Goal: Use online tool/utility: Utilize a website feature to perform a specific function

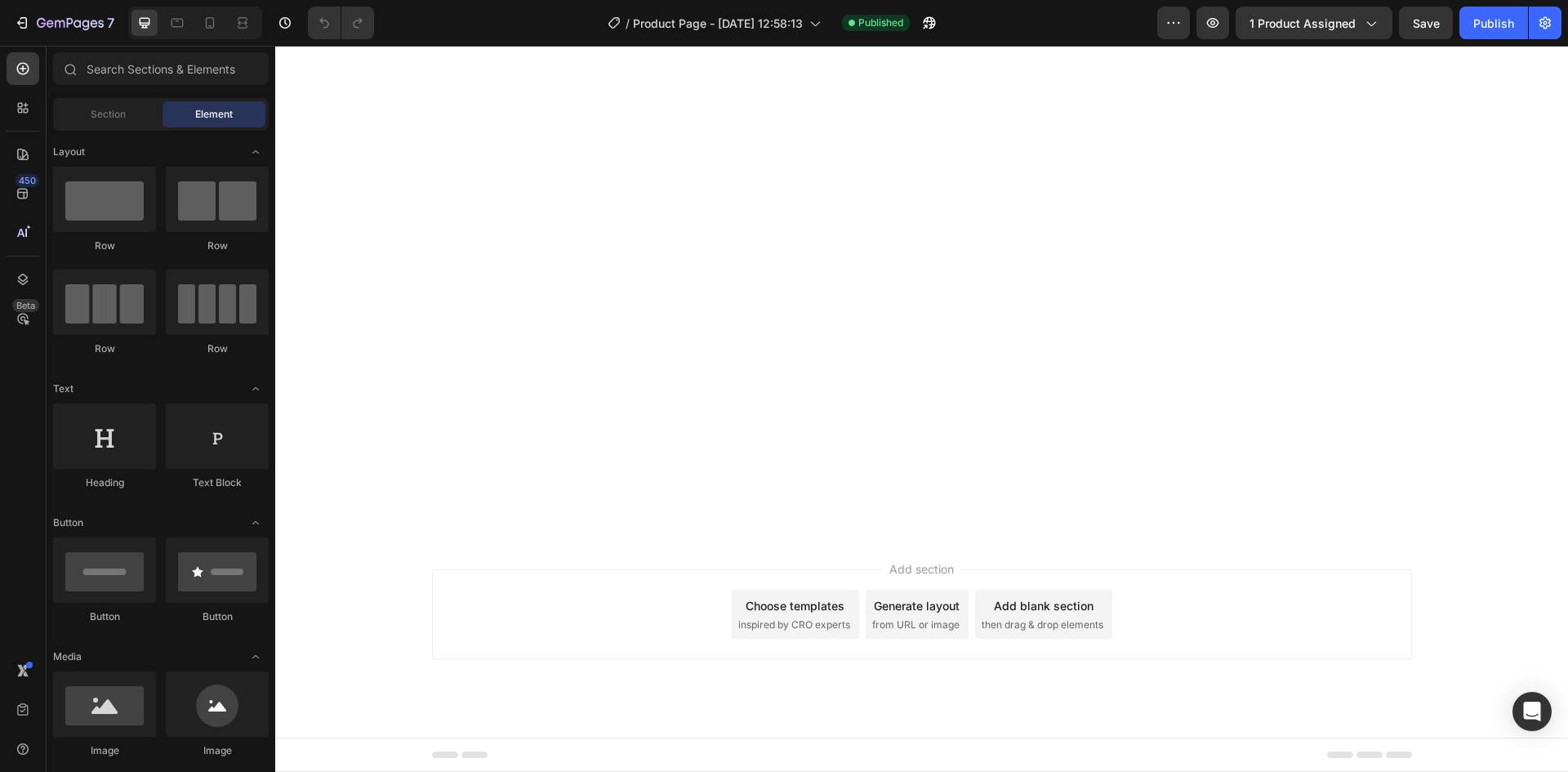
scroll to position [3023, 0]
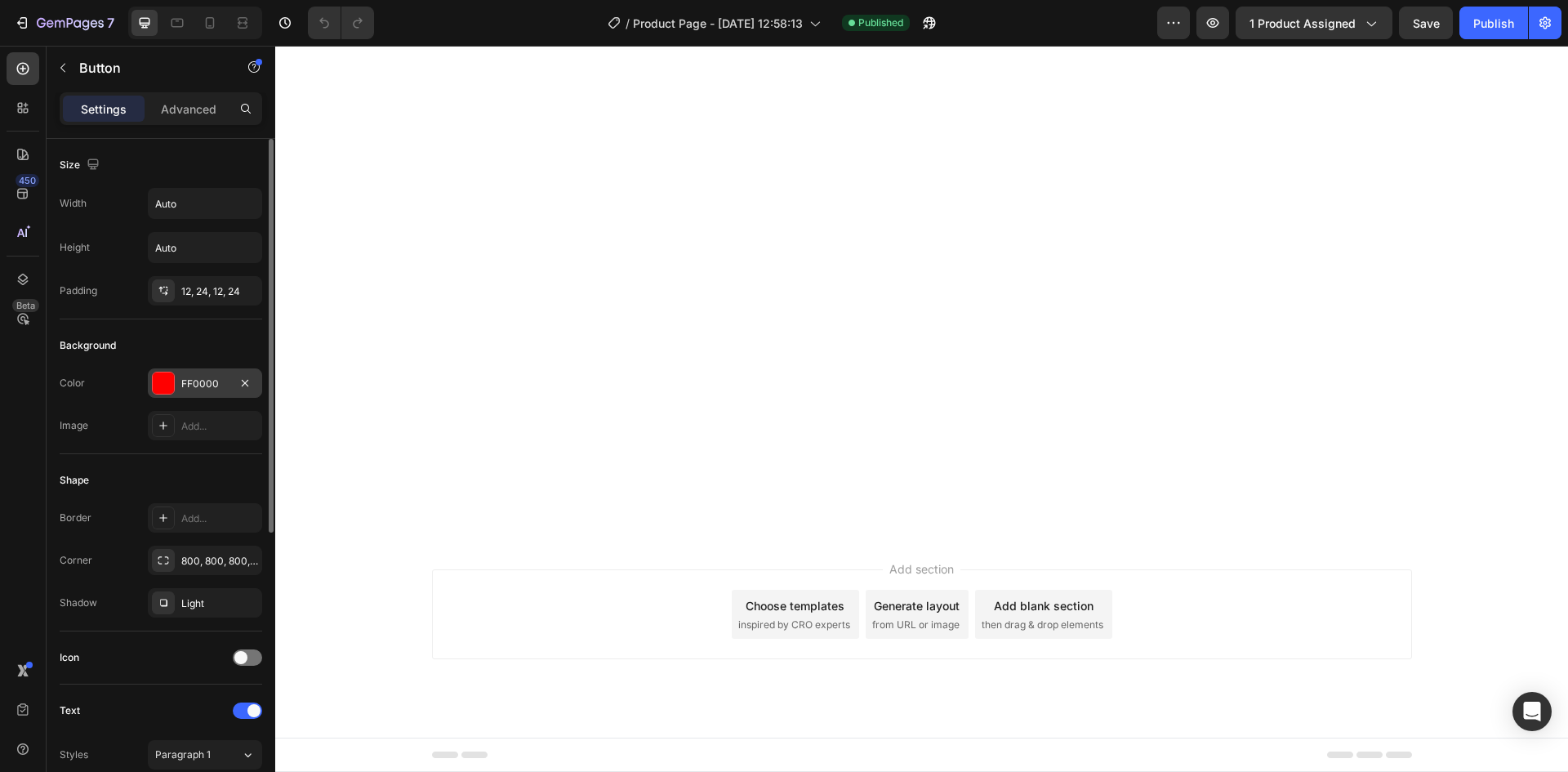
click at [170, 384] on div at bounding box center [164, 384] width 22 height 22
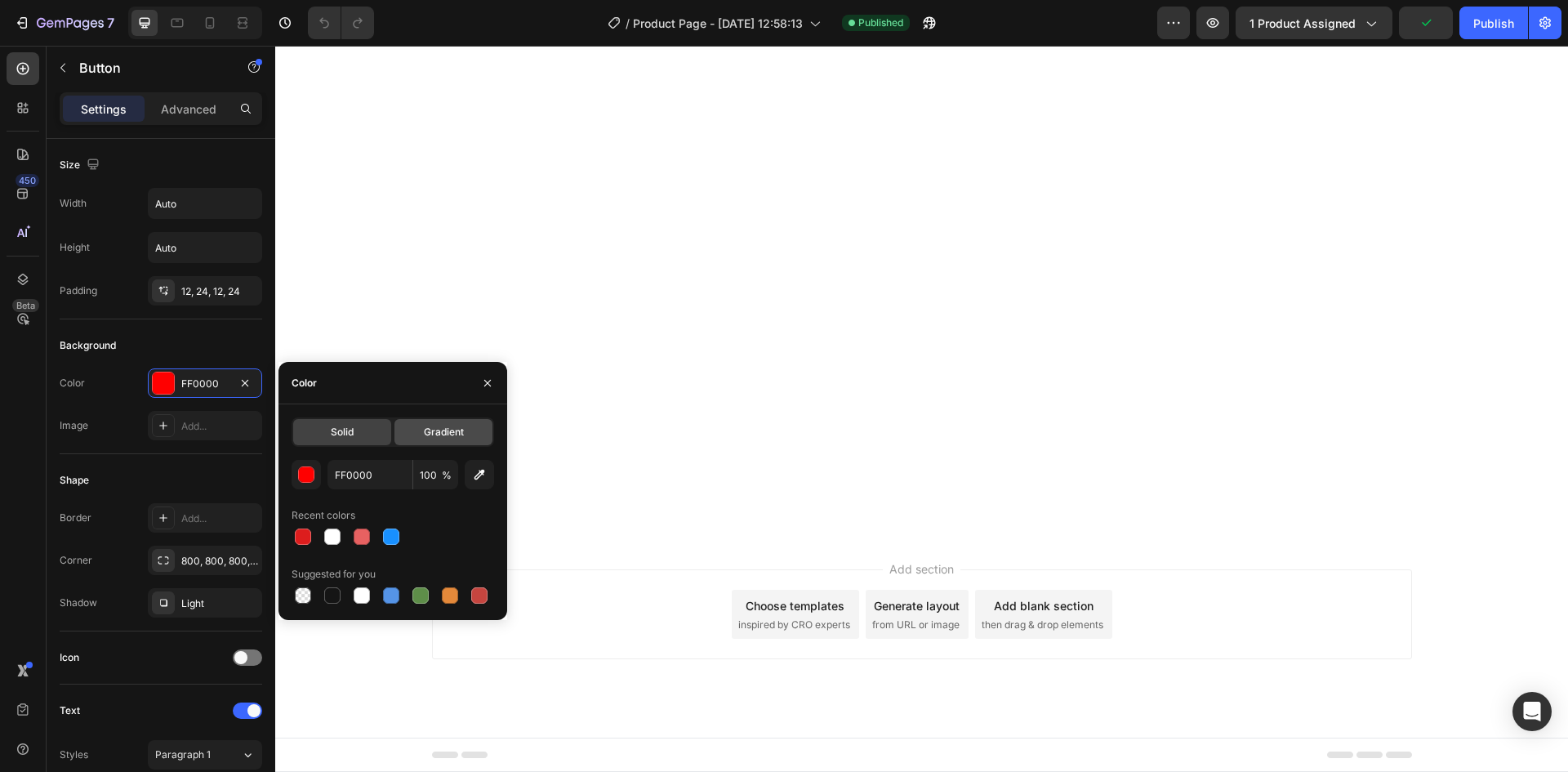
click at [440, 442] on div "Gradient" at bounding box center [443, 432] width 98 height 26
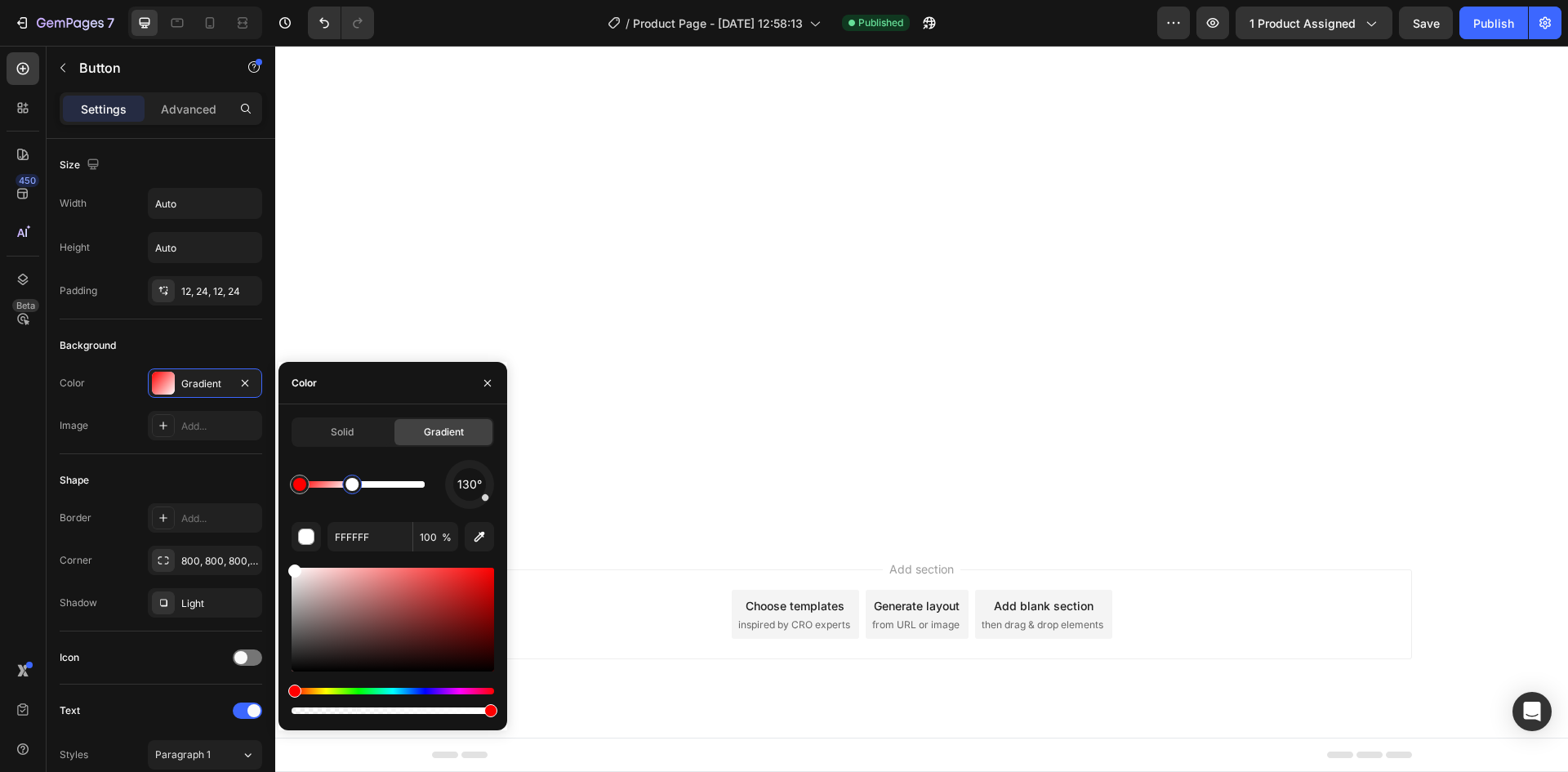
drag, startPoint x: 424, startPoint y: 492, endPoint x: 394, endPoint y: 497, distance: 30.4
drag, startPoint x: 357, startPoint y: 482, endPoint x: 433, endPoint y: 482, distance: 76.0
click at [431, 482] on div at bounding box center [425, 485] width 13 height 13
click at [355, 484] on div at bounding box center [362, 484] width 125 height 7
drag, startPoint x: 355, startPoint y: 484, endPoint x: 391, endPoint y: 486, distance: 36.1
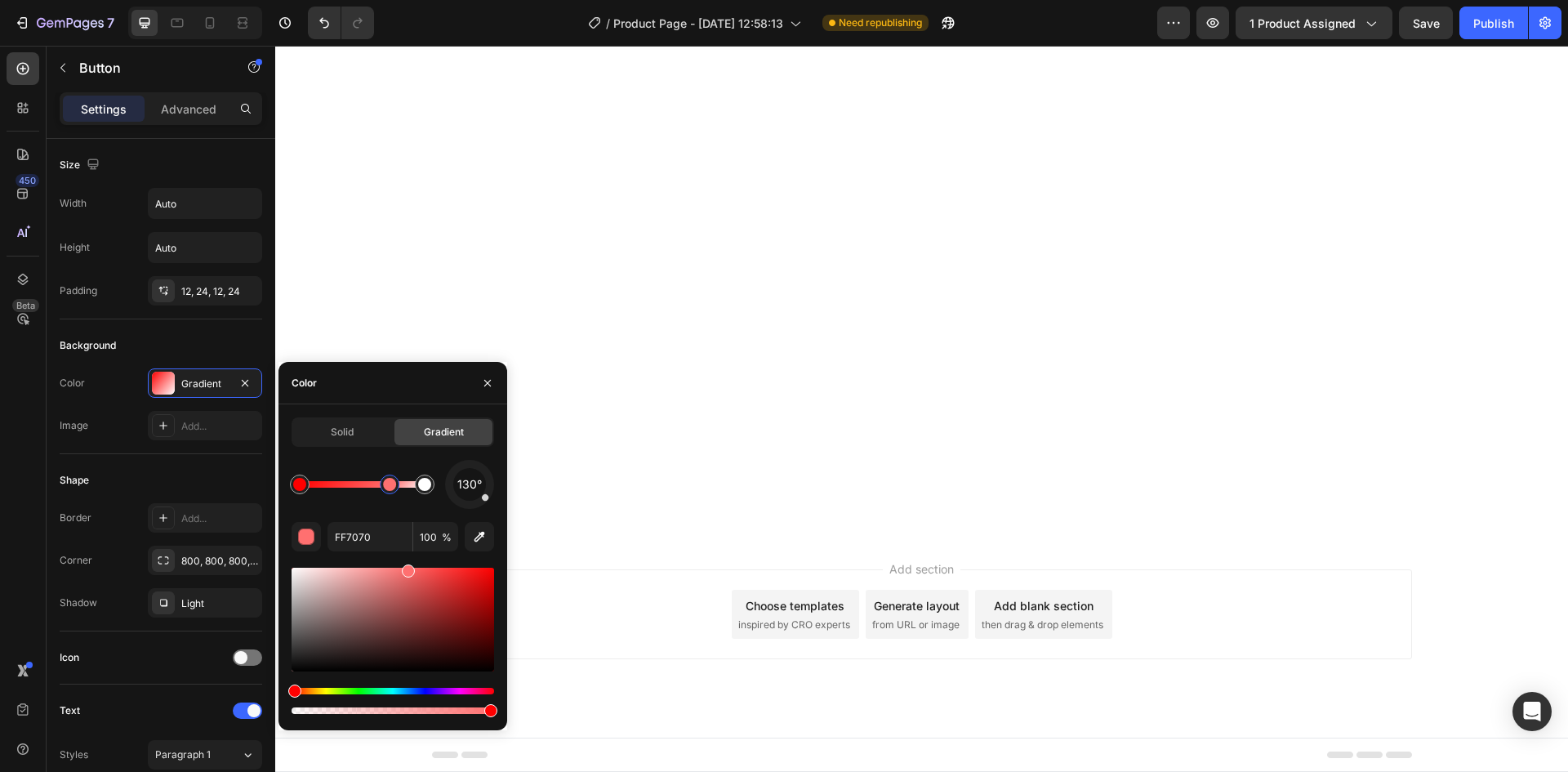
click at [391, 486] on div at bounding box center [390, 485] width 13 height 13
drag, startPoint x: 429, startPoint y: 489, endPoint x: 391, endPoint y: 482, distance: 38.6
click at [392, 482] on div at bounding box center [398, 485] width 13 height 13
click at [428, 486] on div at bounding box center [425, 485] width 13 height 13
drag, startPoint x: 397, startPoint y: 484, endPoint x: 434, endPoint y: 486, distance: 37.1
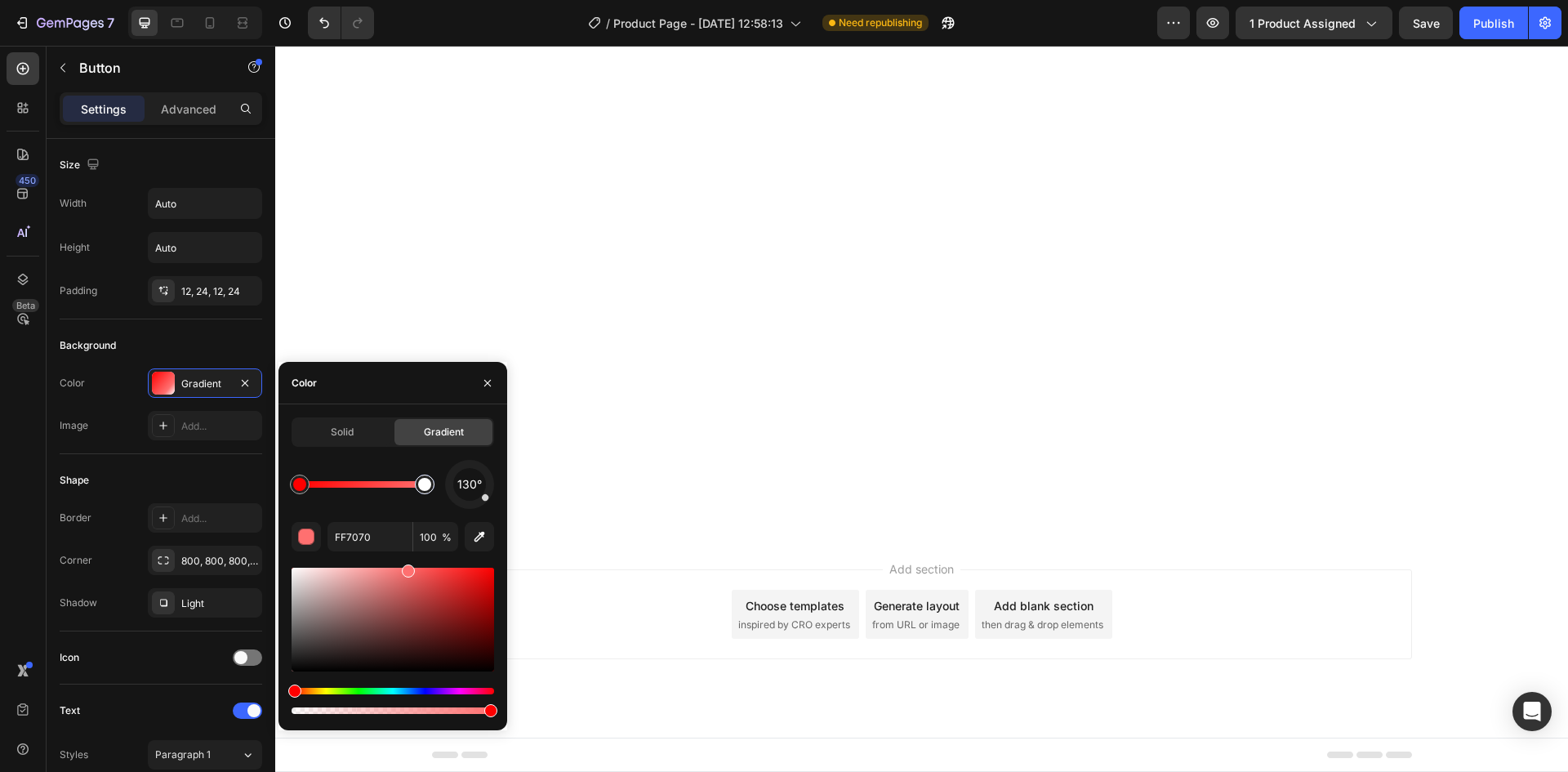
click at [425, 486] on div at bounding box center [362, 484] width 125 height 7
drag, startPoint x: 422, startPoint y: 489, endPoint x: 377, endPoint y: 478, distance: 46.3
click at [377, 478] on div at bounding box center [377, 485] width 13 height 13
click at [353, 472] on div at bounding box center [352, 484] width 29 height 29
drag, startPoint x: 359, startPoint y: 472, endPoint x: 340, endPoint y: 472, distance: 19.0
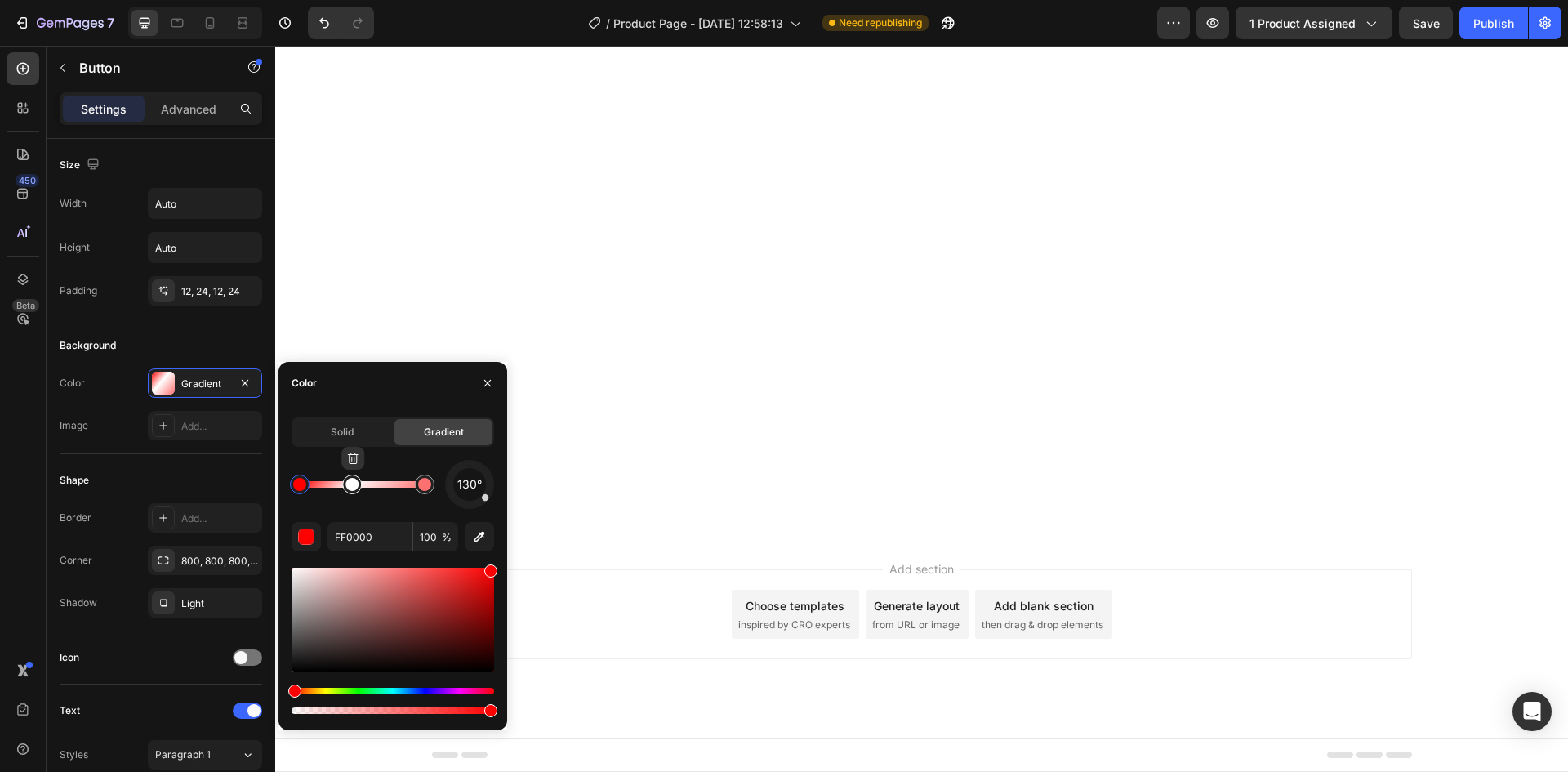
click at [340, 481] on div at bounding box center [362, 481] width 125 height 0
drag, startPoint x: 344, startPoint y: 486, endPoint x: 319, endPoint y: 485, distance: 25.0
click at [338, 485] on div at bounding box center [344, 485] width 13 height 13
drag, startPoint x: 318, startPoint y: 484, endPoint x: 300, endPoint y: 482, distance: 18.1
click at [312, 482] on div at bounding box center [318, 485] width 13 height 13
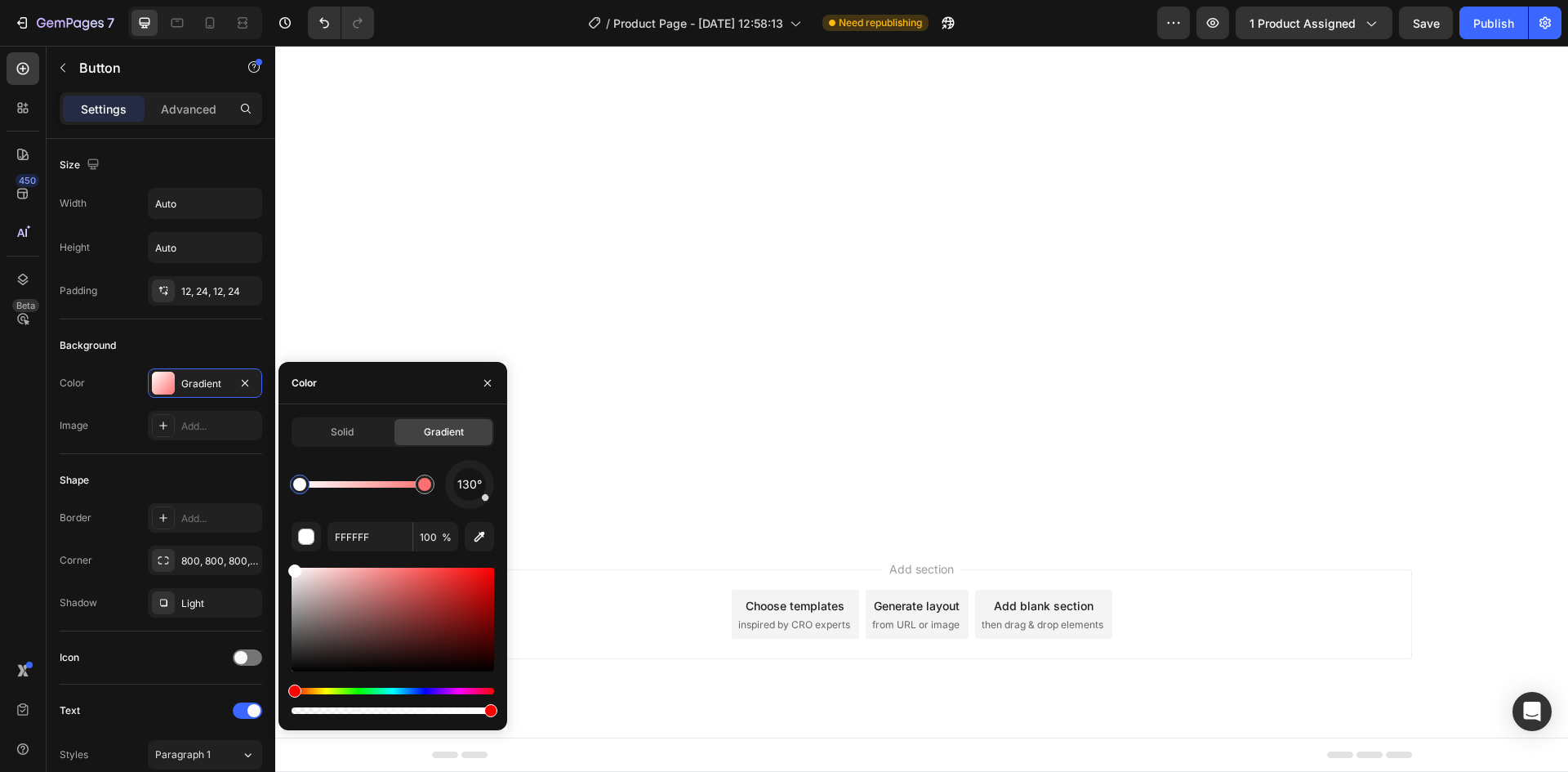
drag, startPoint x: 303, startPoint y: 492, endPoint x: 289, endPoint y: 489, distance: 14.3
click at [289, 489] on div at bounding box center [299, 484] width 29 height 29
drag, startPoint x: 309, startPoint y: 492, endPoint x: 336, endPoint y: 493, distance: 27.0
click at [322, 493] on div at bounding box center [312, 485] width 20 height 20
drag, startPoint x: 338, startPoint y: 494, endPoint x: 386, endPoint y: 503, distance: 48.8
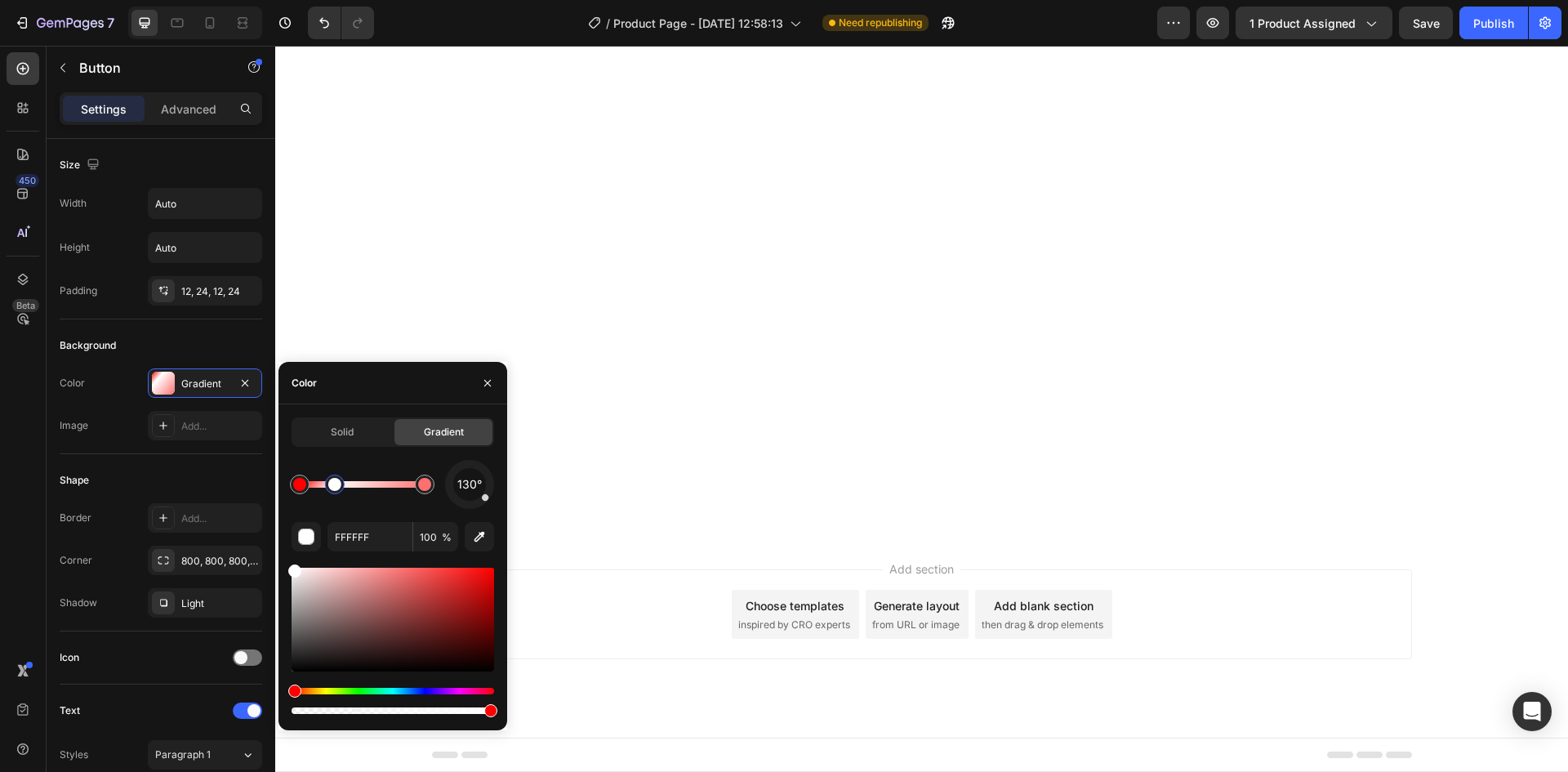
click at [386, 503] on div "130°" at bounding box center [393, 484] width 203 height 49
drag, startPoint x: 382, startPoint y: 489, endPoint x: 441, endPoint y: 493, distance: 59.1
click at [441, 493] on div "130°" at bounding box center [393, 484] width 203 height 49
type input "FF0000"
drag, startPoint x: 482, startPoint y: 505, endPoint x: 471, endPoint y: 511, distance: 12.5
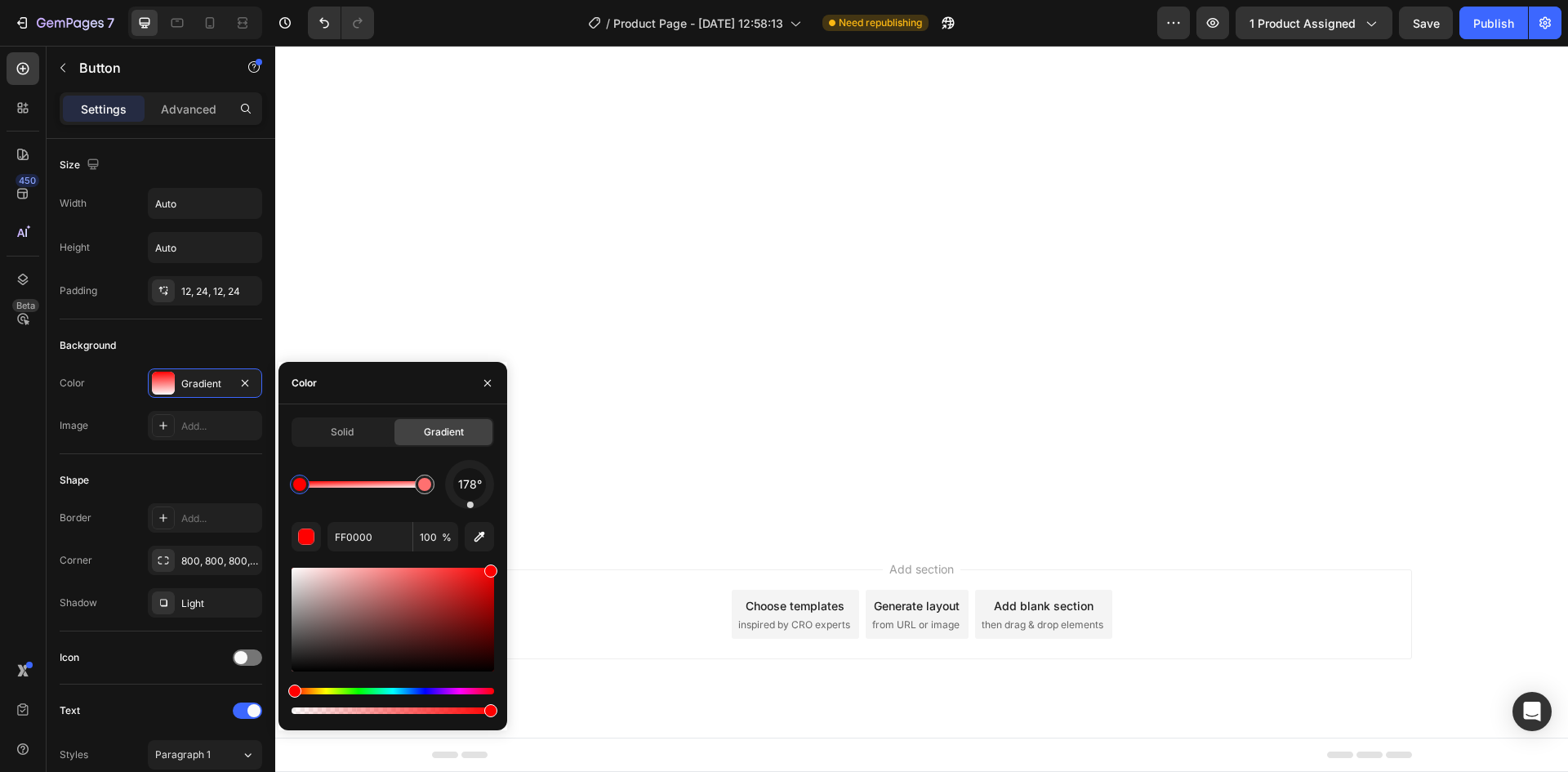
click at [471, 511] on div "178° FF0000 100 %" at bounding box center [393, 588] width 203 height 257
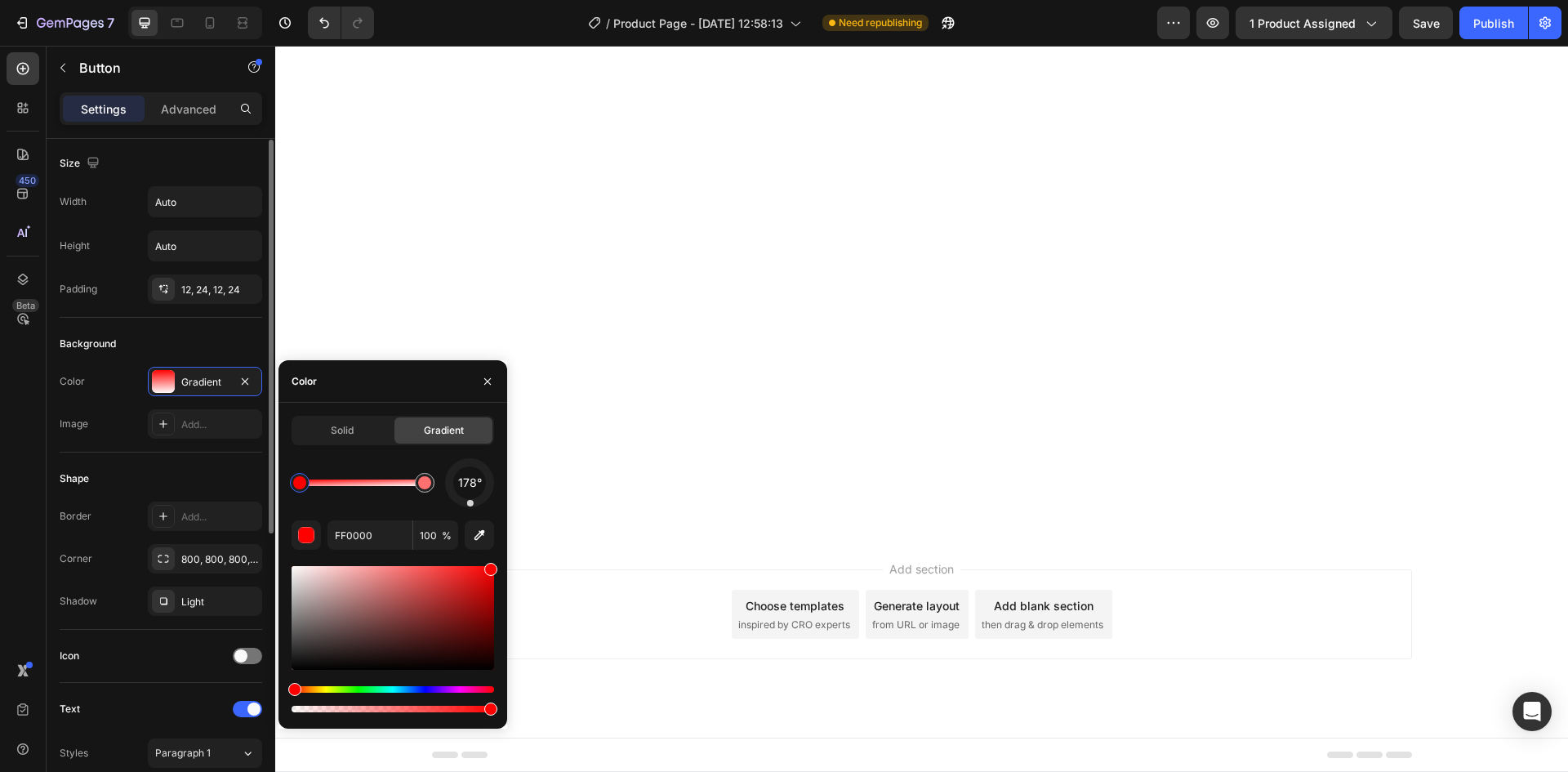
scroll to position [0, 0]
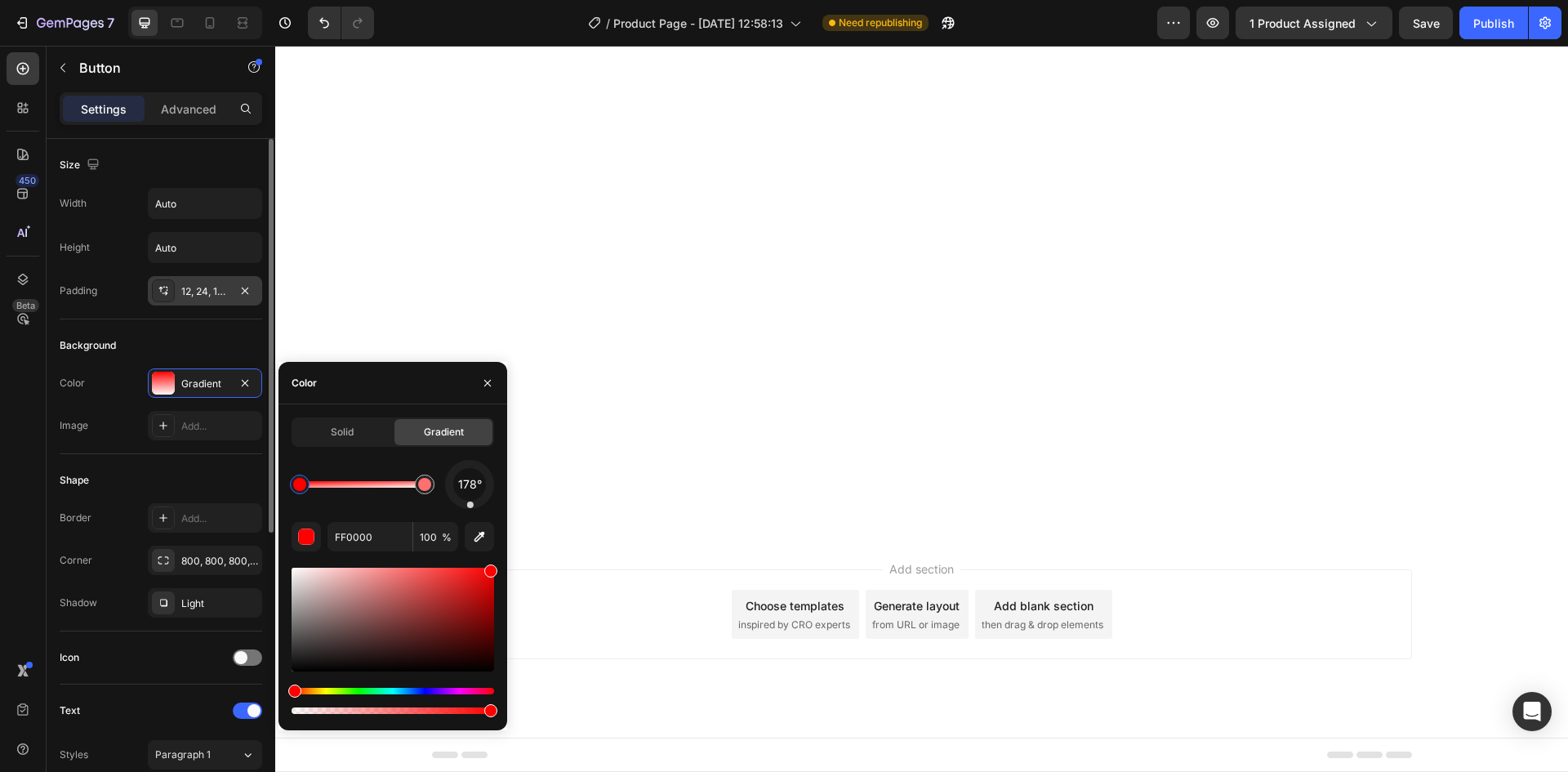
click at [205, 293] on div "12, 24, 12, 24" at bounding box center [205, 292] width 47 height 15
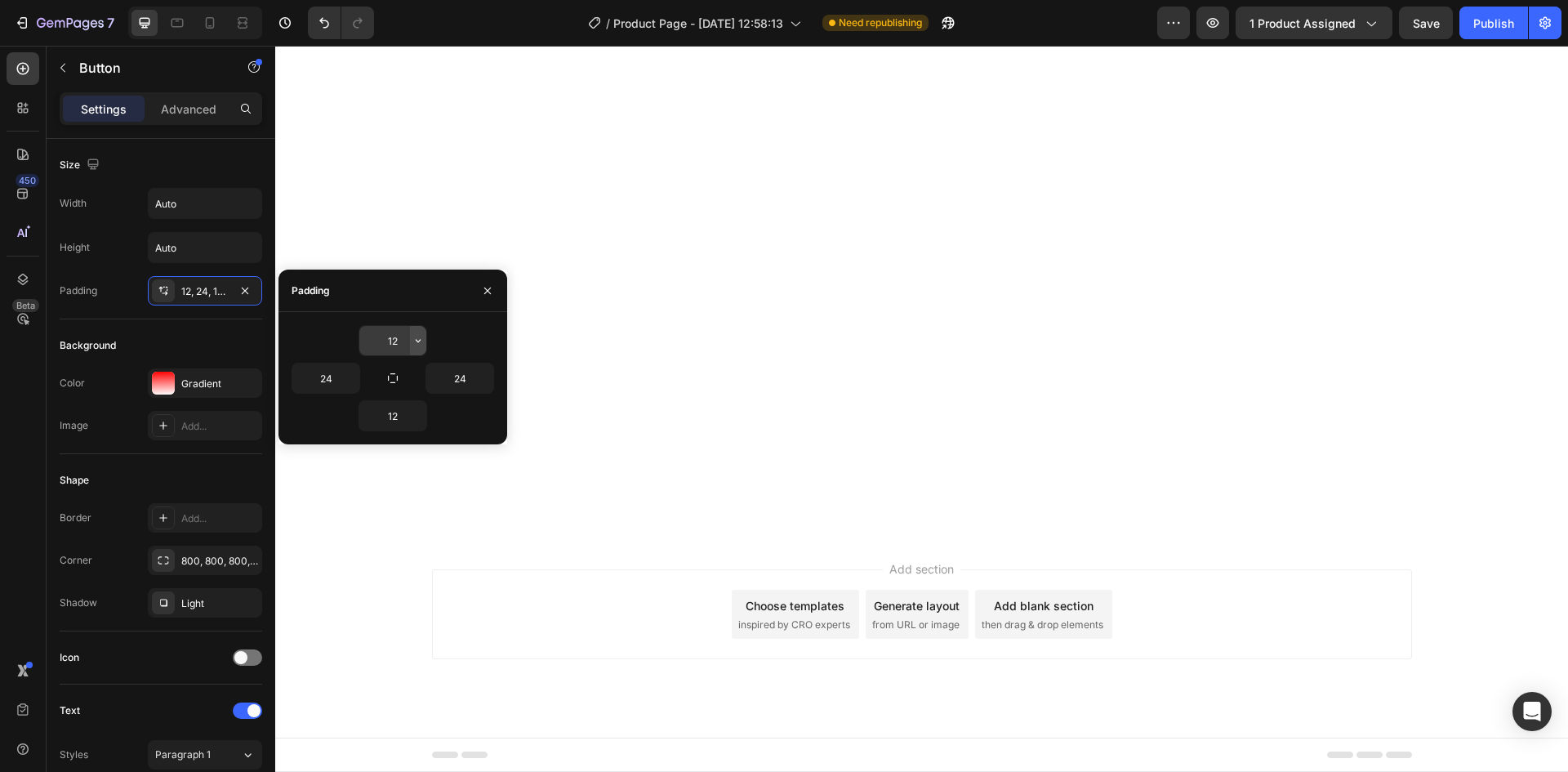
click at [420, 339] on icon "button" at bounding box center [418, 341] width 13 height 13
click at [198, 610] on div "Light" at bounding box center [205, 604] width 47 height 15
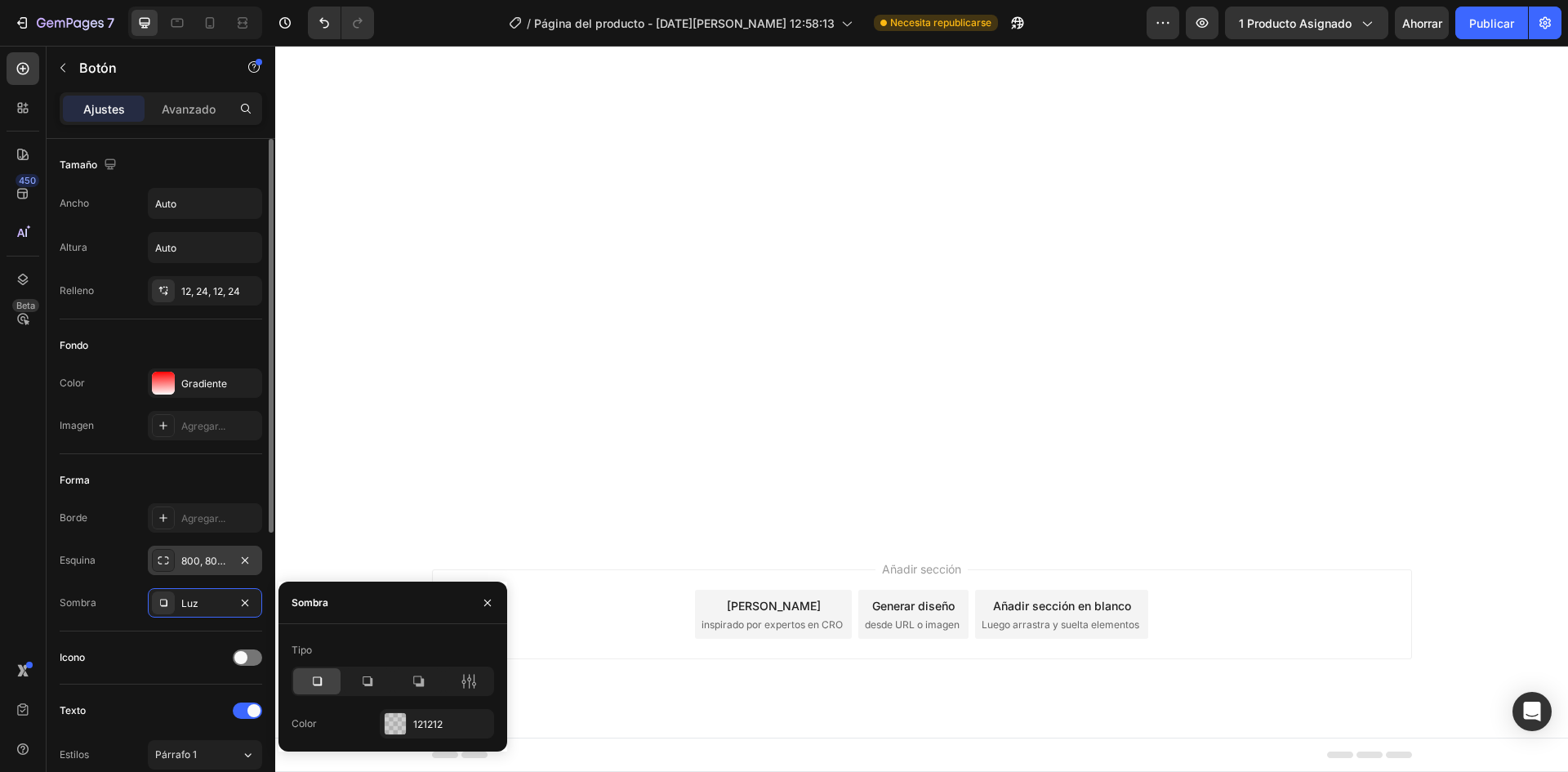
click at [195, 555] on font "800, 800, 800, 800" at bounding box center [226, 561] width 90 height 12
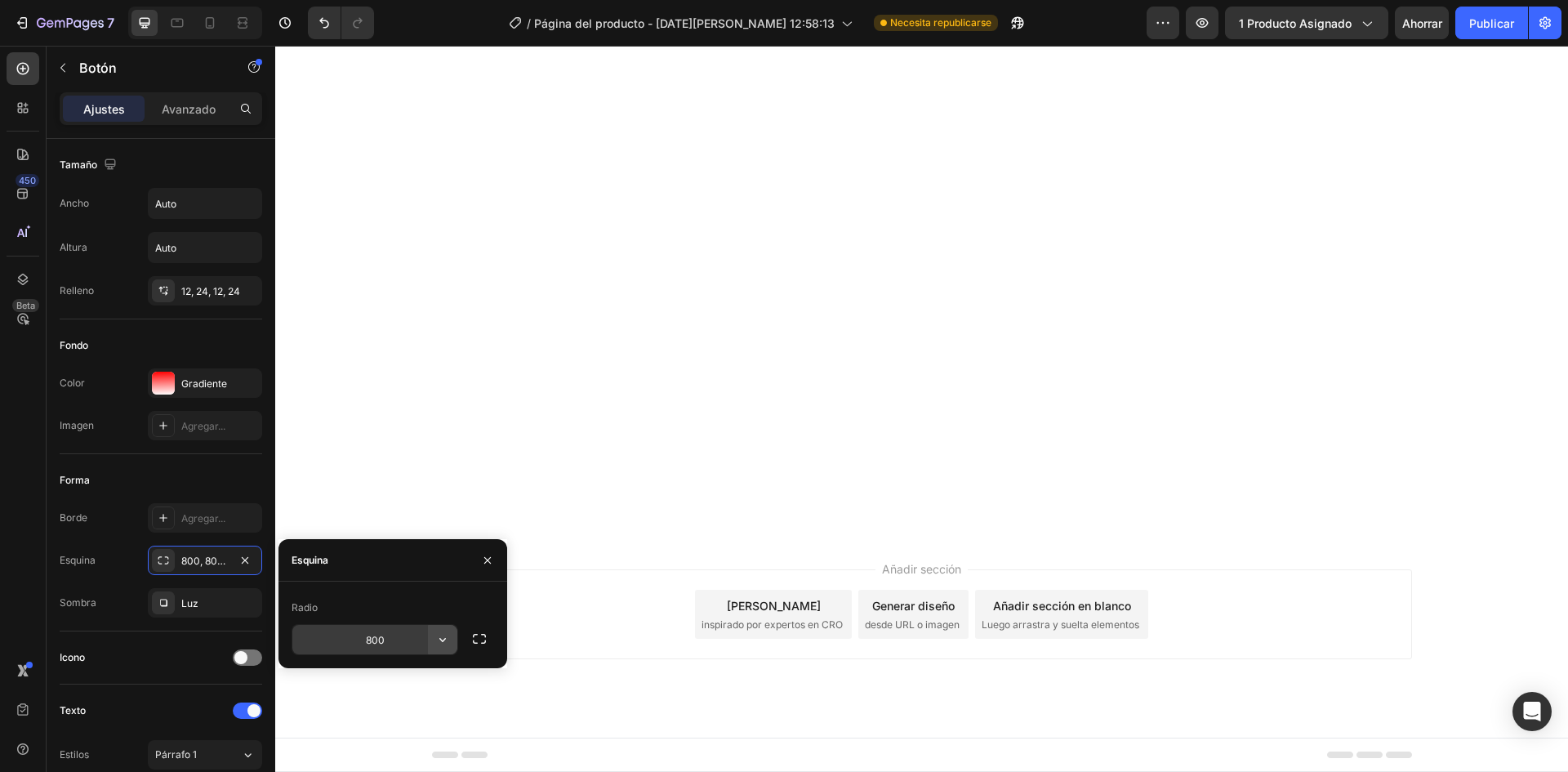
click at [449, 640] on icon "button" at bounding box center [442, 640] width 17 height 17
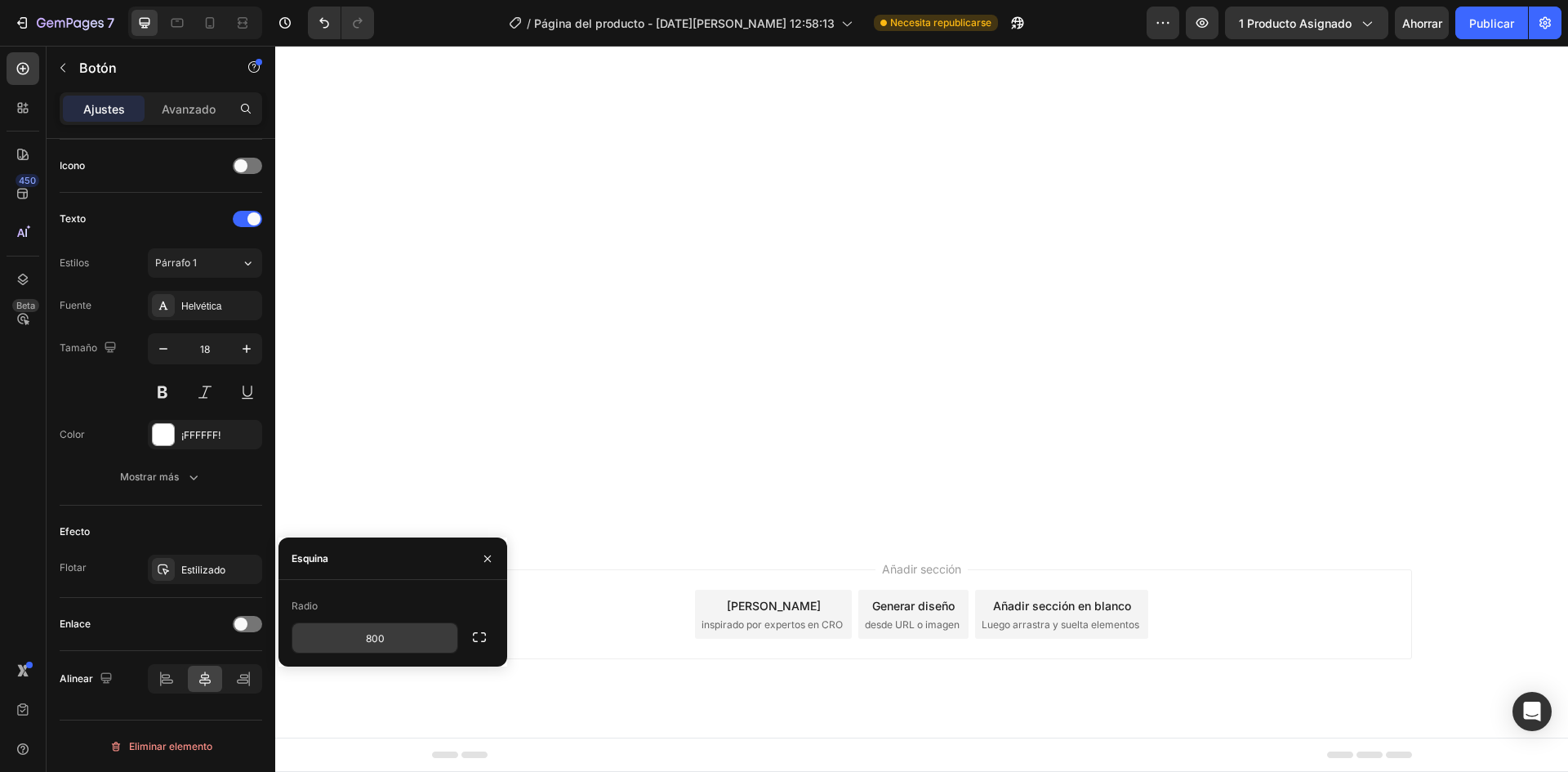
scroll to position [2, 0]
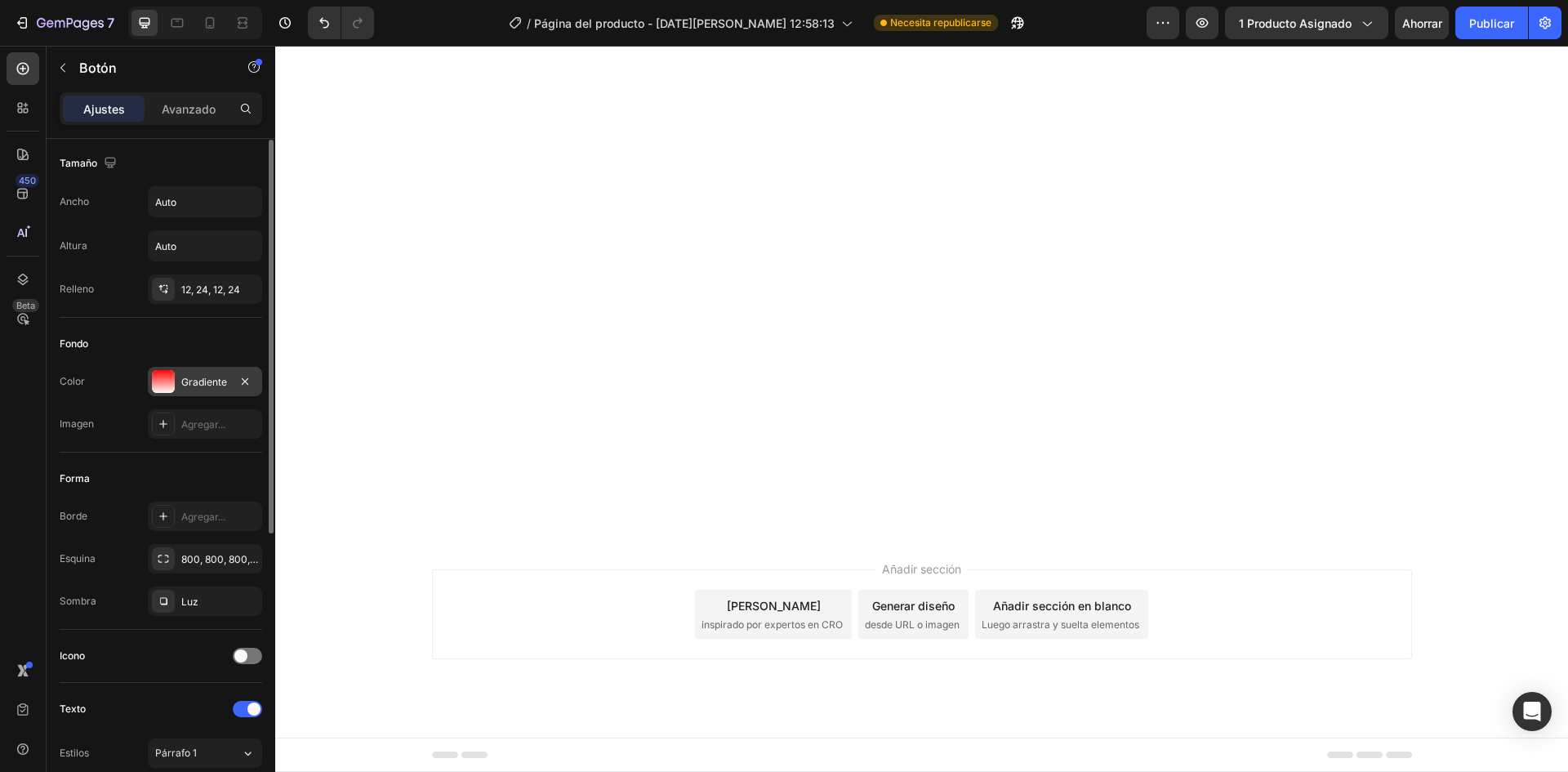
click at [190, 378] on font "Gradiente" at bounding box center [204, 382] width 46 height 12
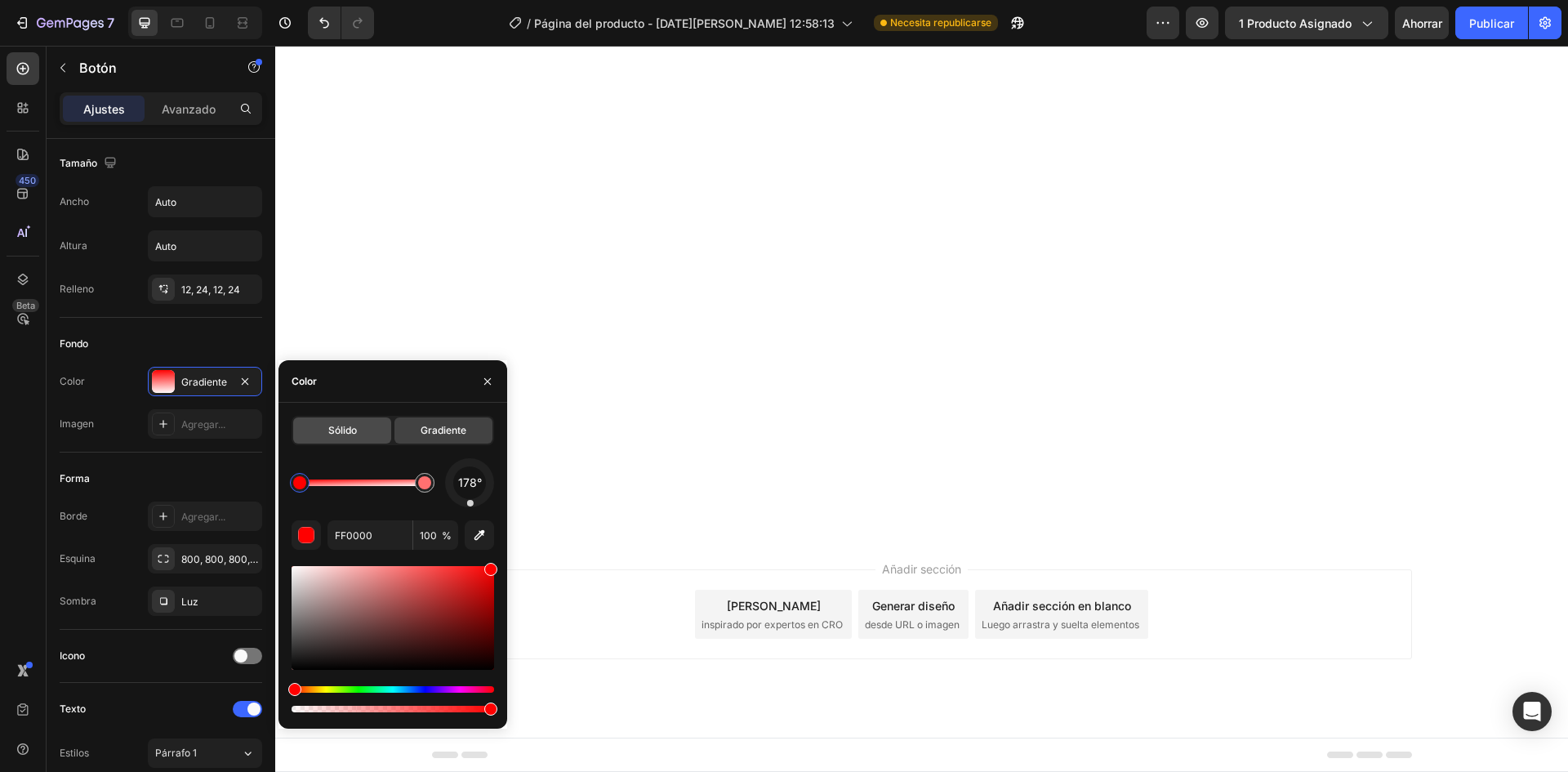
click at [328, 431] on font "Sólido" at bounding box center [343, 430] width 28 height 12
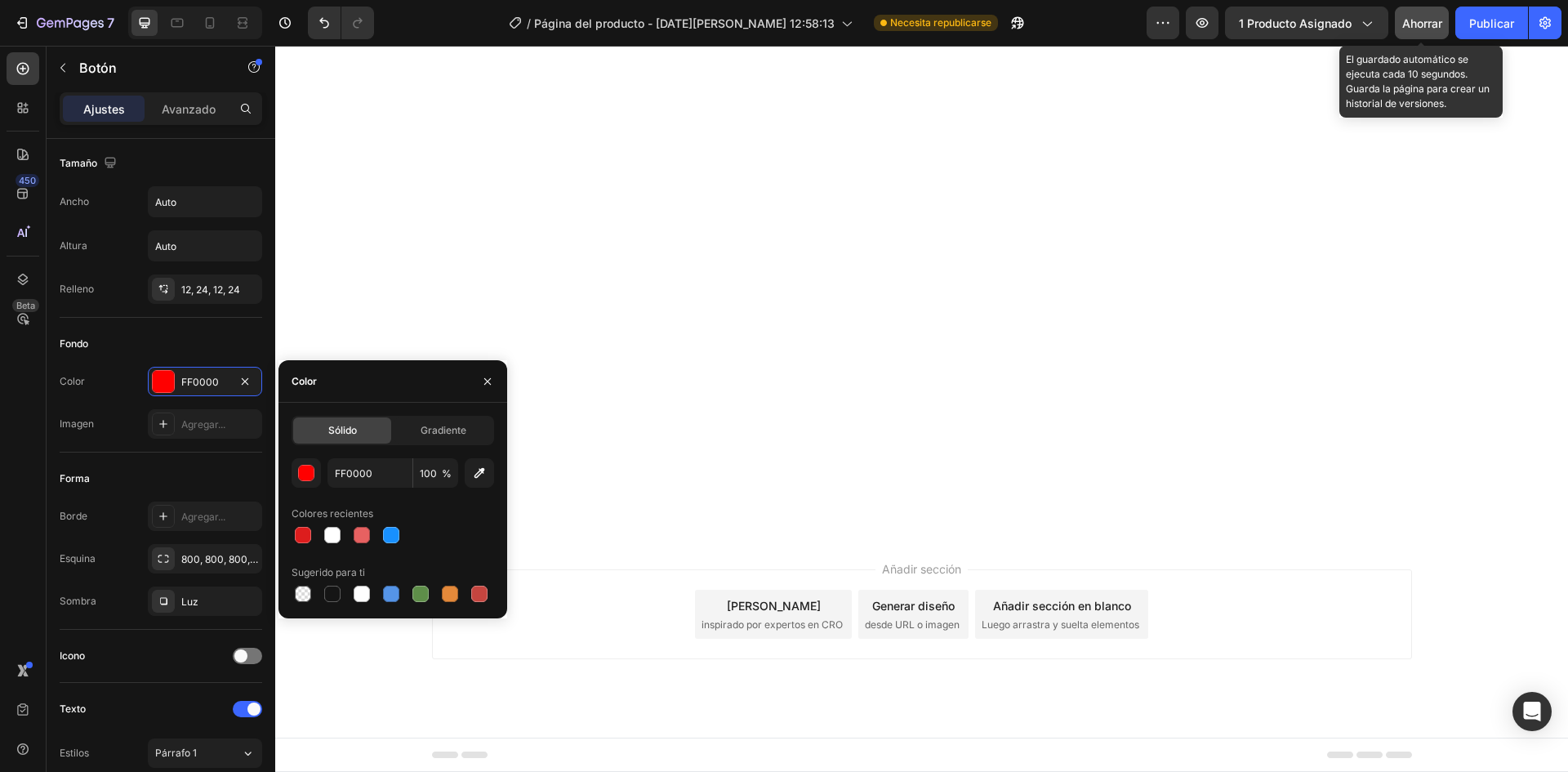
click at [1435, 32] on button "Ahorrar" at bounding box center [1421, 22] width 54 height 32
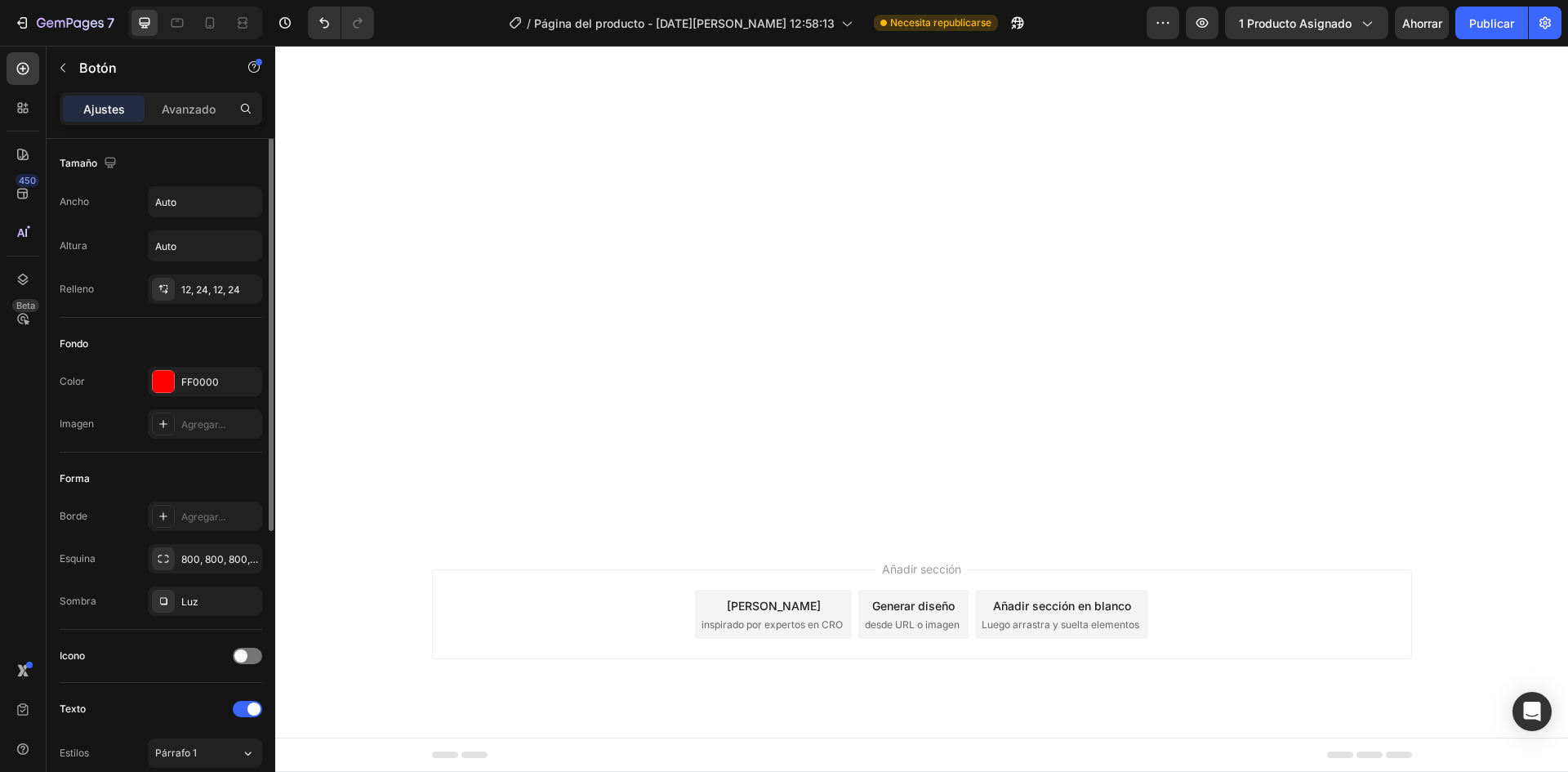
scroll to position [0, 0]
click at [176, 106] on font "Avanzado" at bounding box center [188, 109] width 54 height 14
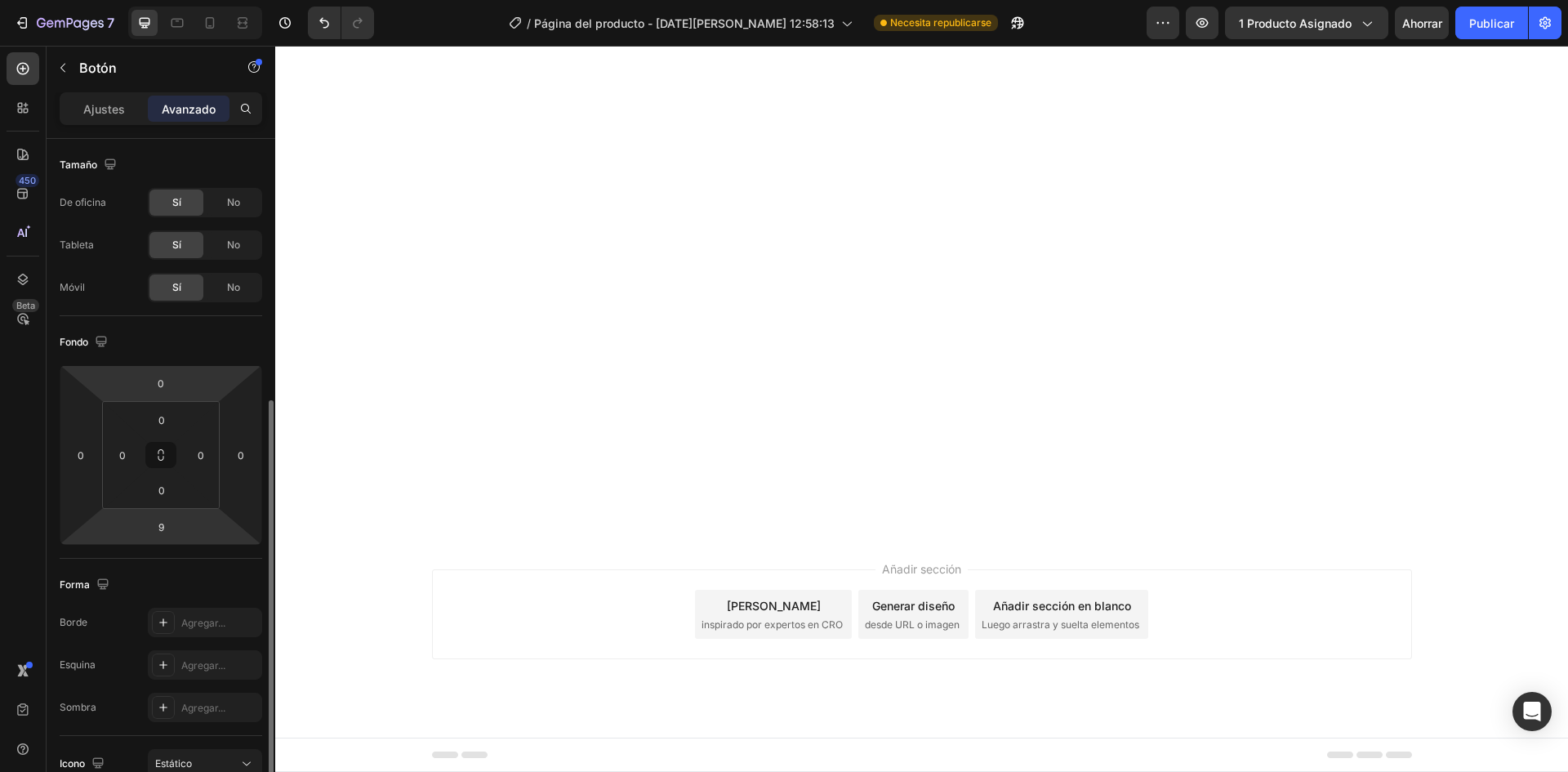
scroll to position [163, 0]
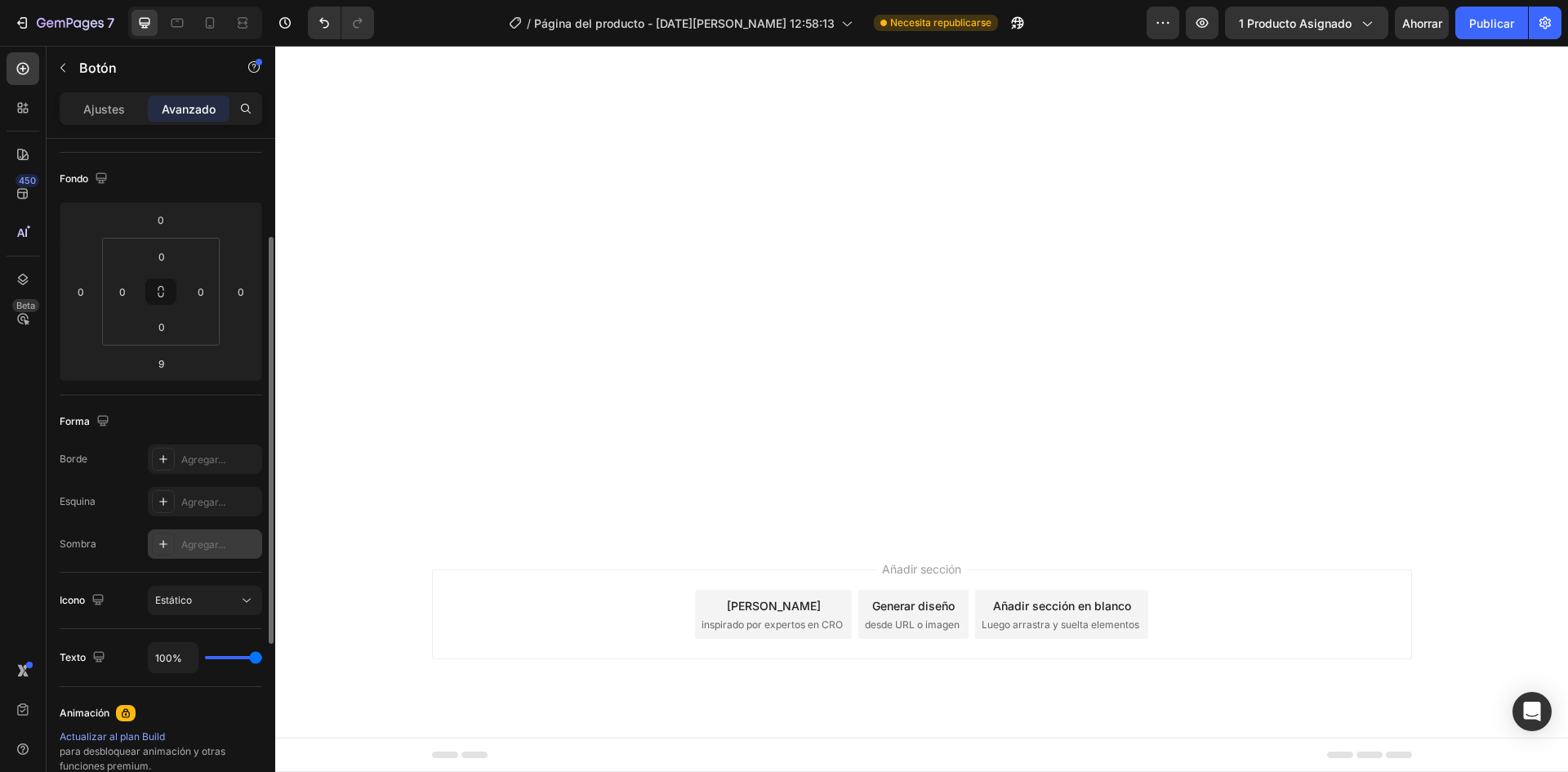
click at [199, 549] on font "Agregar..." at bounding box center [203, 544] width 44 height 12
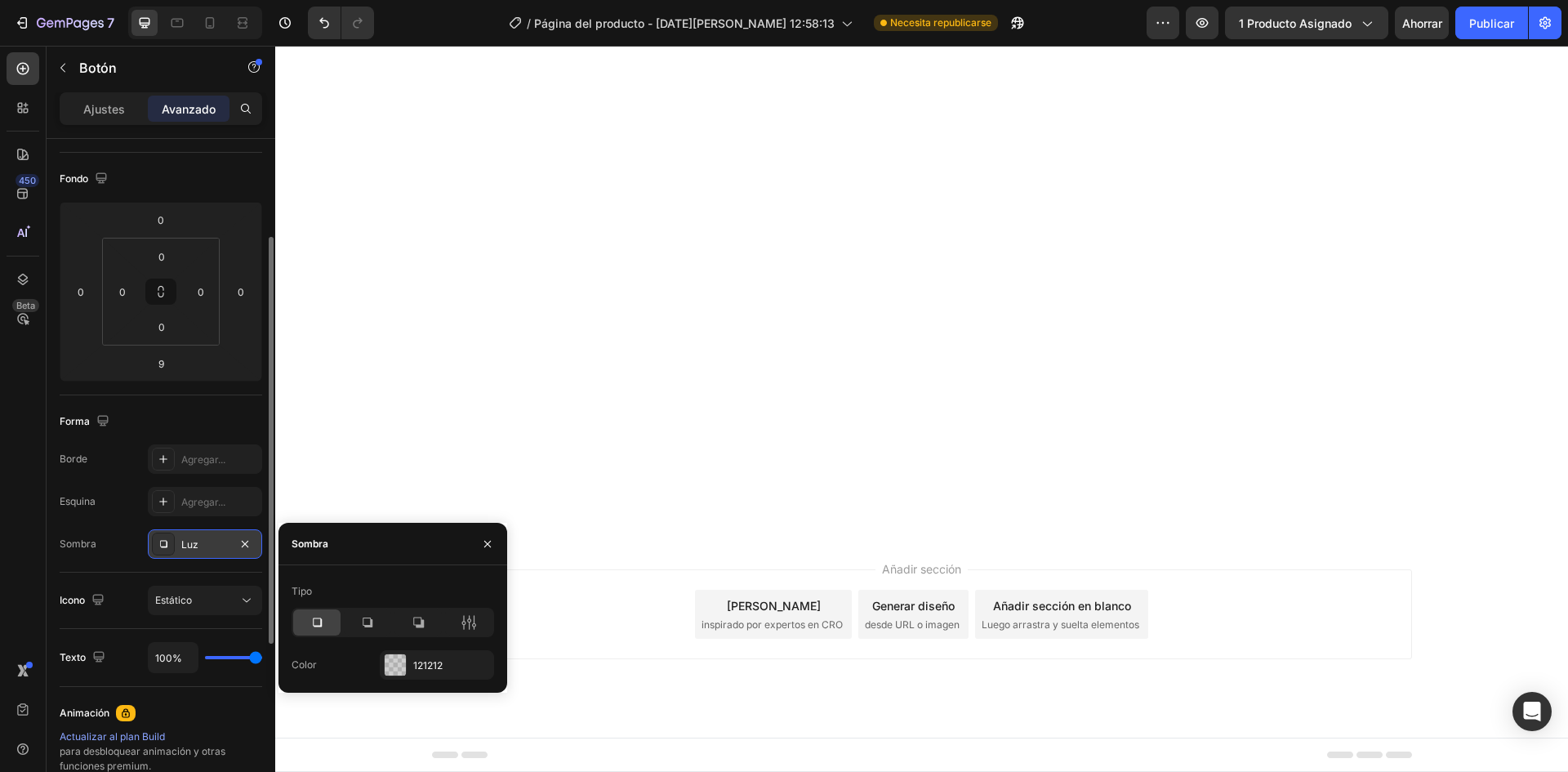
click at [203, 548] on div "Luz" at bounding box center [205, 545] width 47 height 15
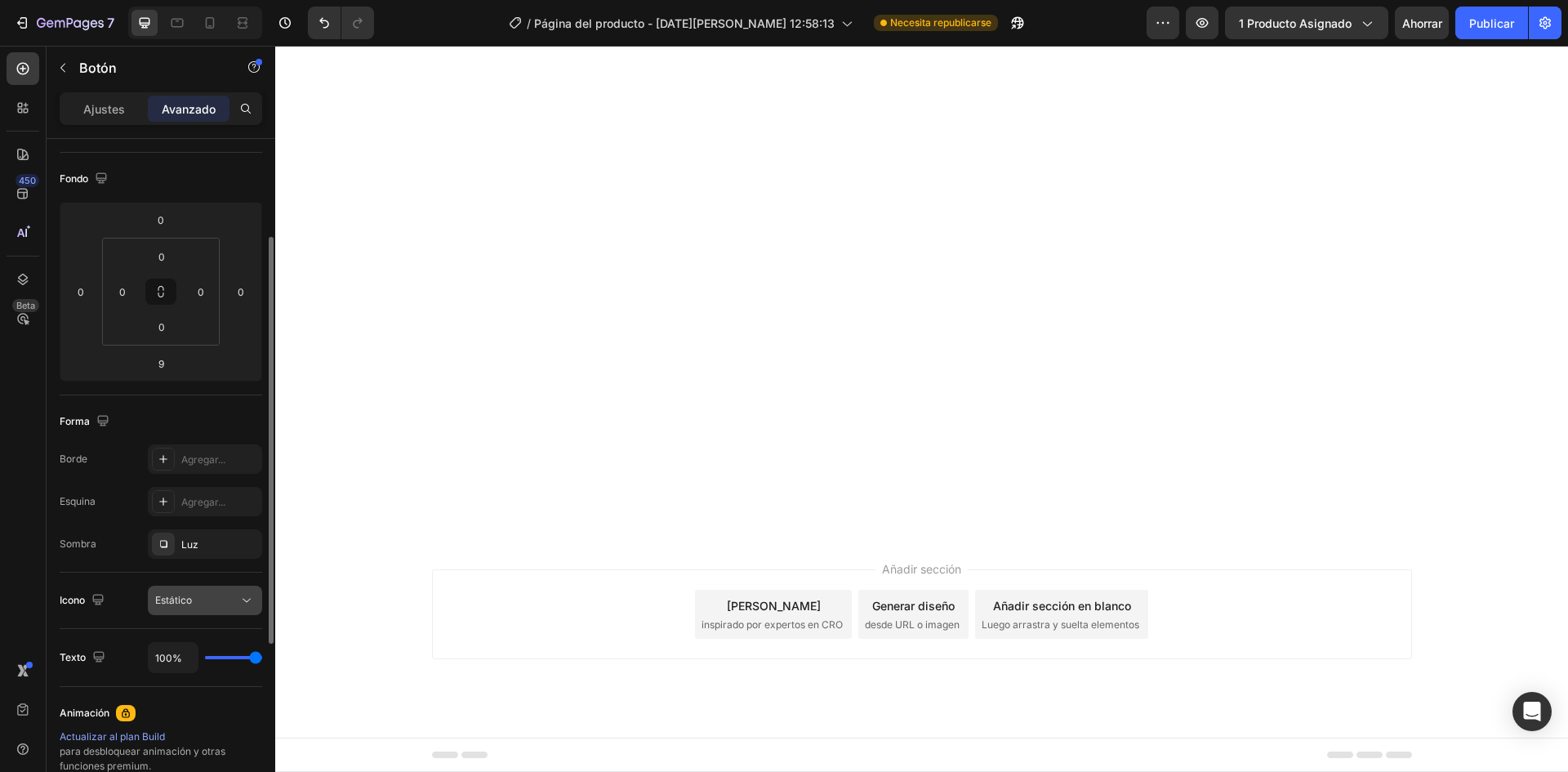
click at [243, 611] on button "Estático" at bounding box center [205, 600] width 114 height 29
click at [246, 591] on button "Estático" at bounding box center [205, 600] width 114 height 29
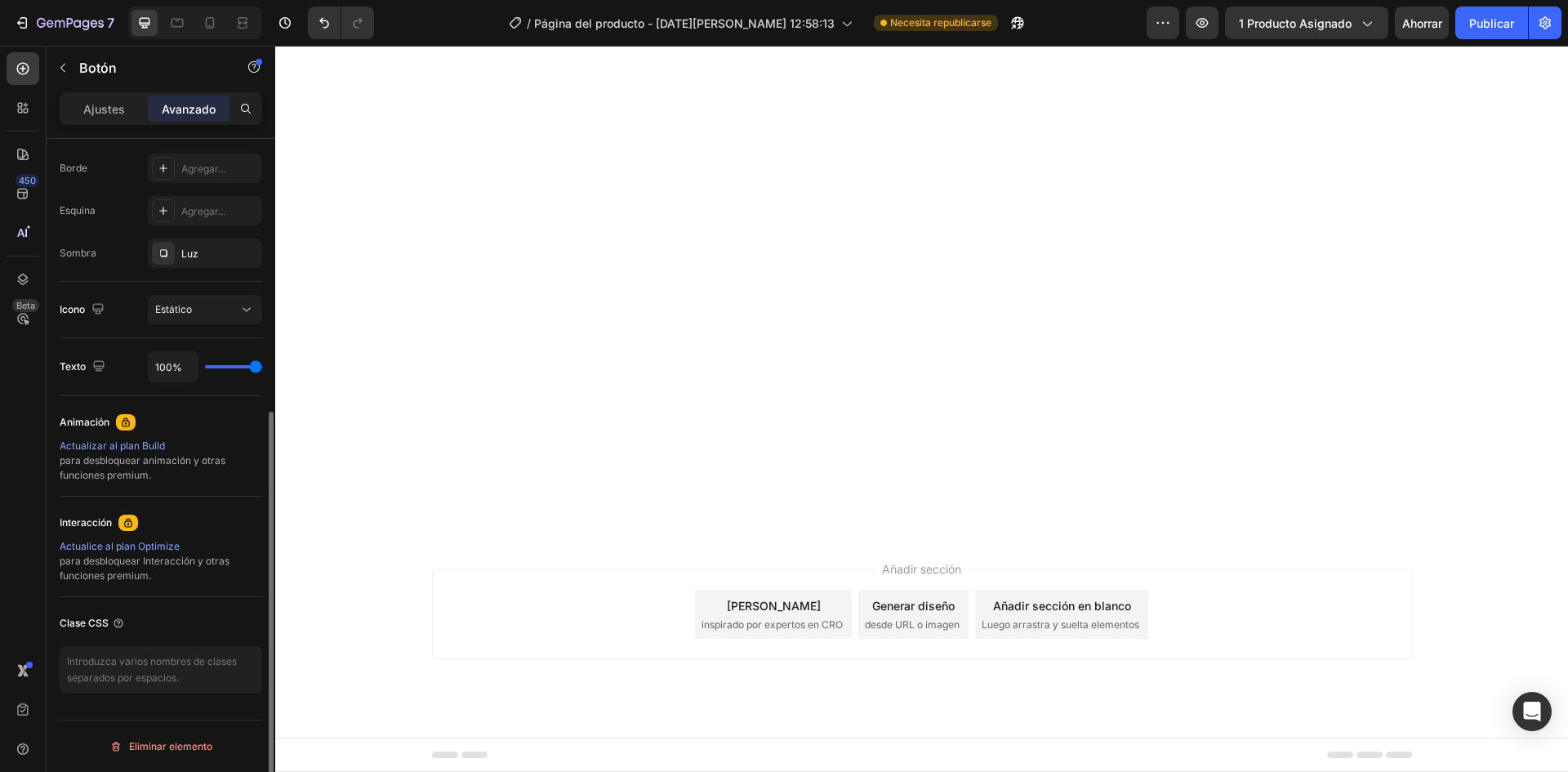
scroll to position [291, 0]
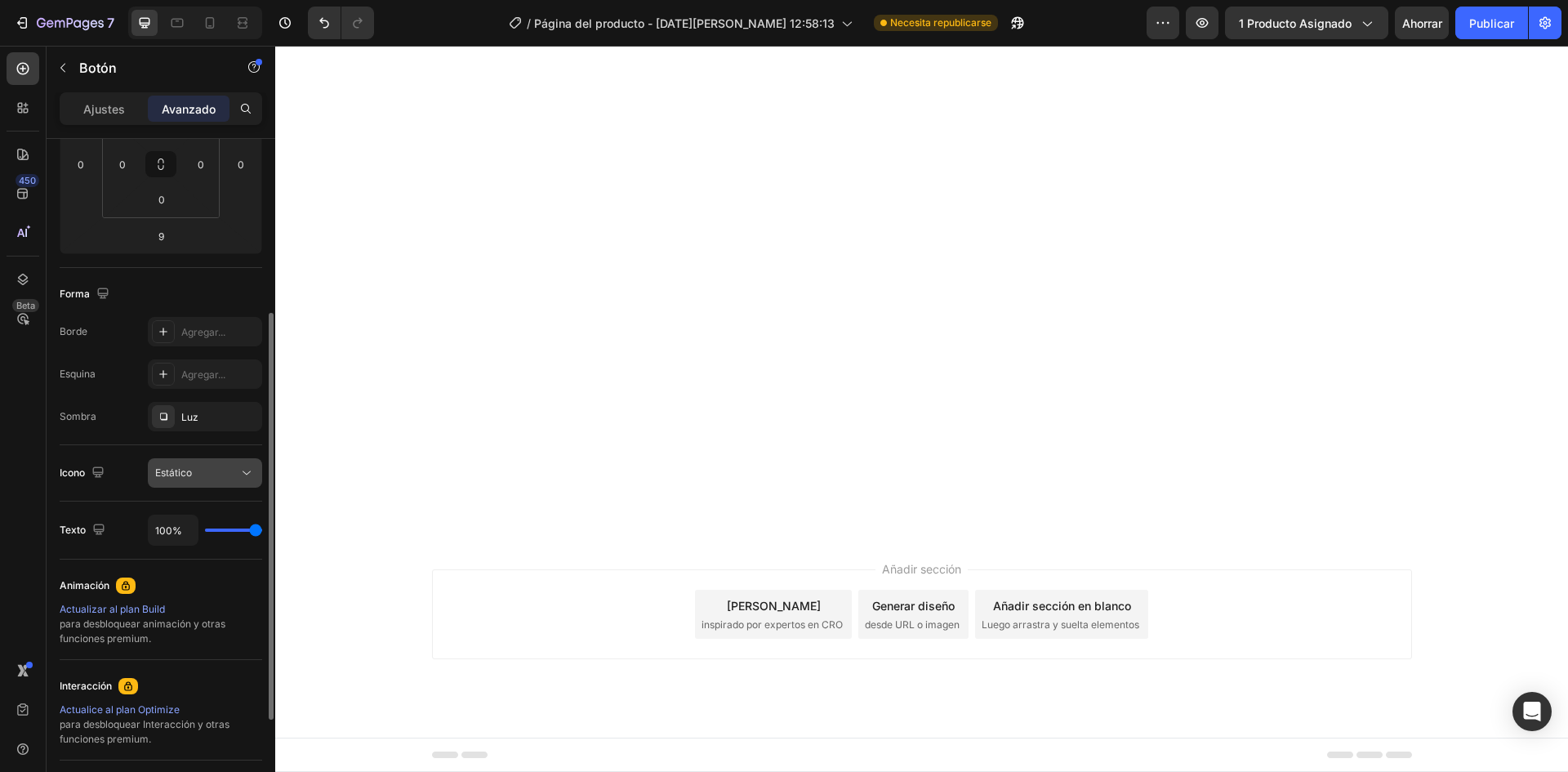
click at [193, 471] on div "Estático" at bounding box center [197, 473] width 83 height 15
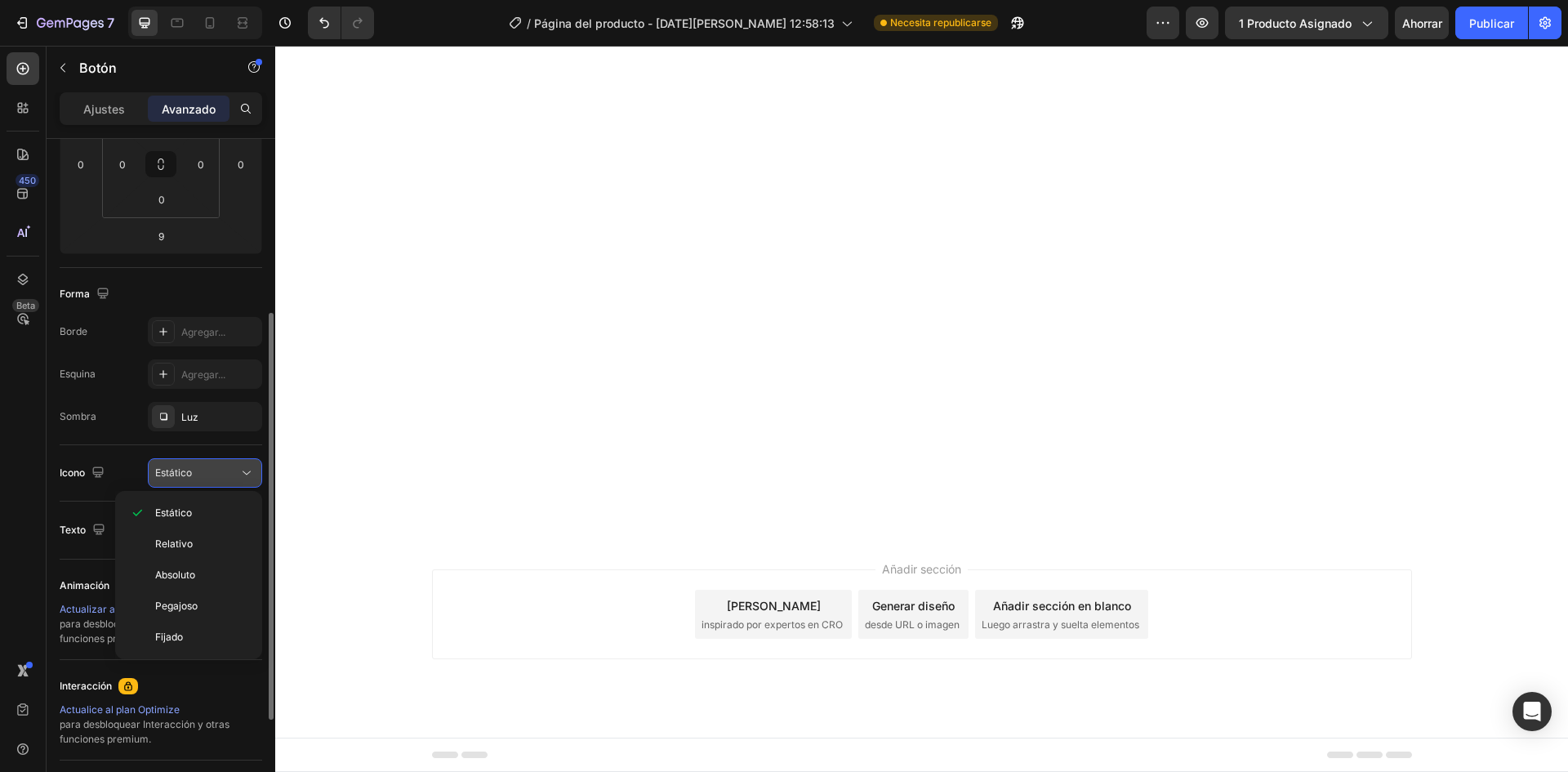
click at [199, 471] on div "Estático" at bounding box center [197, 473] width 83 height 15
